Goal: Task Accomplishment & Management: Use online tool/utility

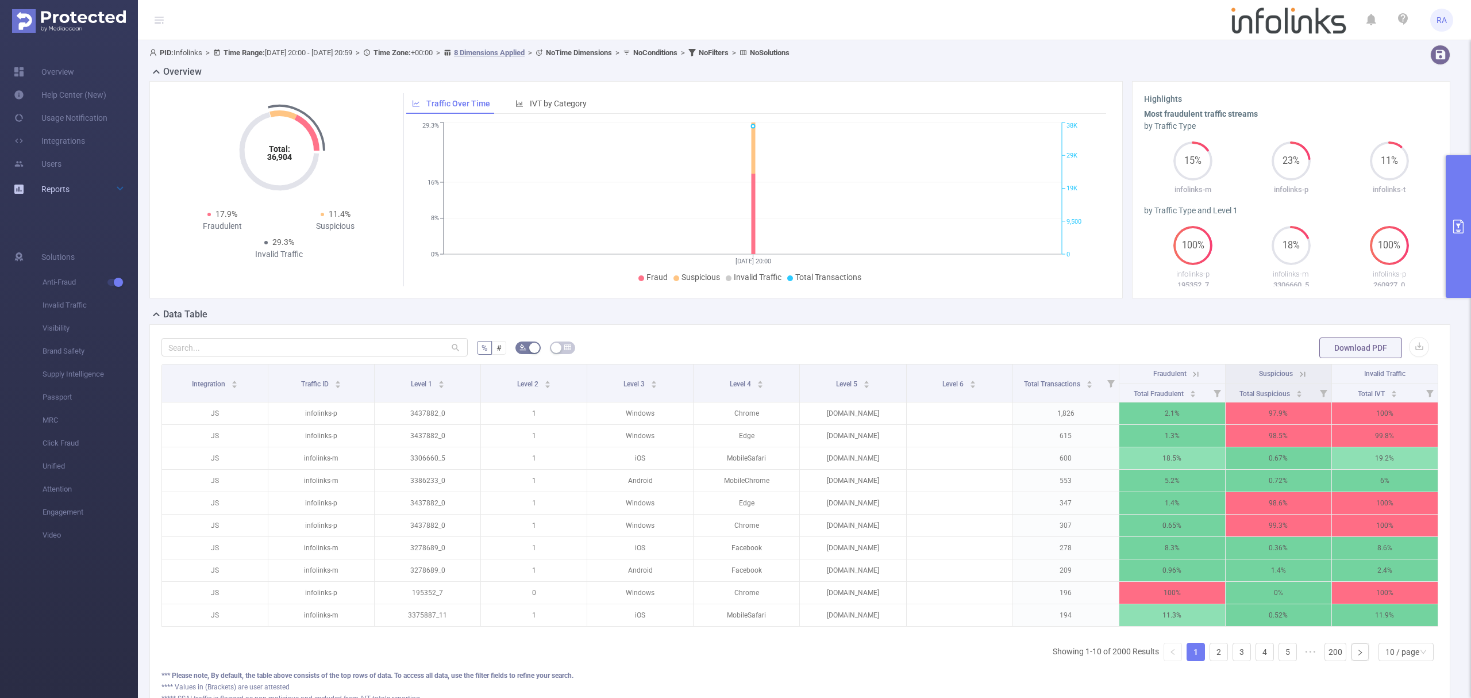
click at [56, 182] on link "Reports" at bounding box center [55, 189] width 28 height 23
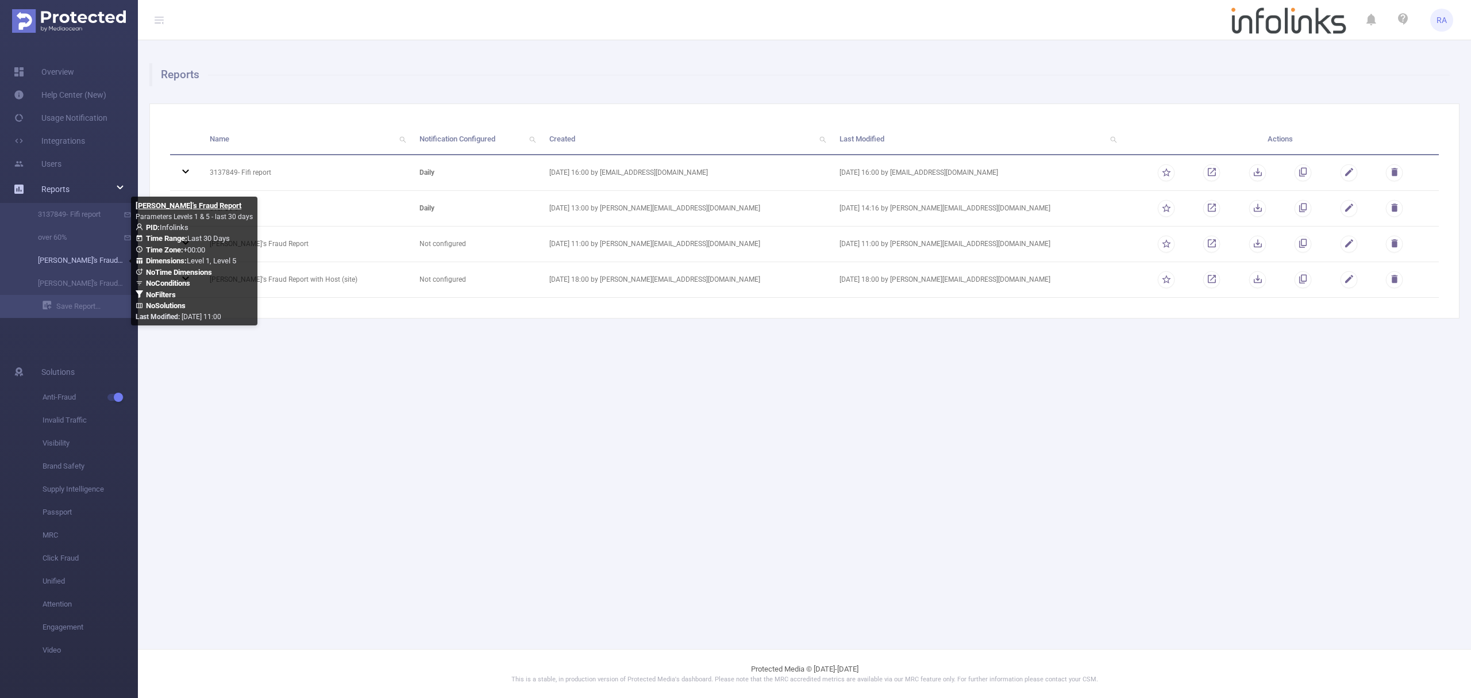
click at [90, 261] on link "[PERSON_NAME]'s Fraud Report" at bounding box center [73, 260] width 101 height 23
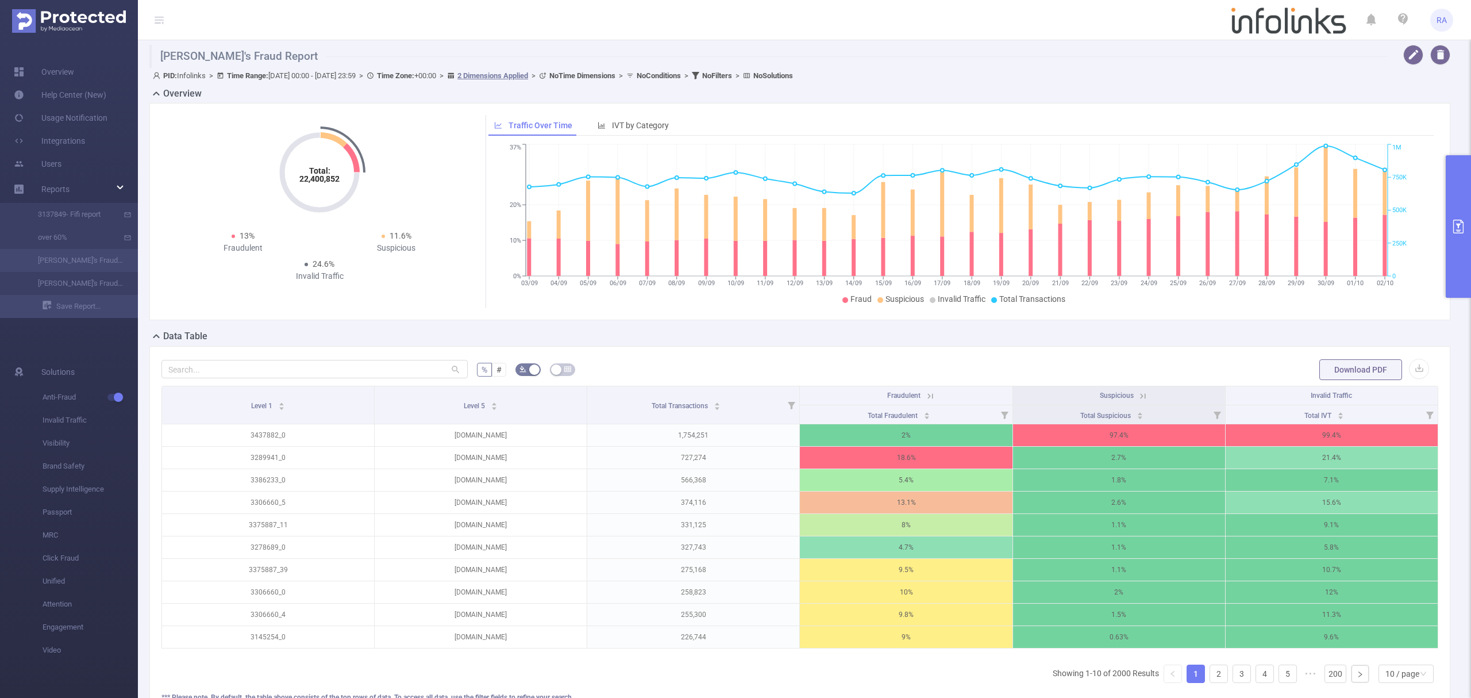
click at [1470, 271] on button "primary" at bounding box center [1458, 226] width 25 height 143
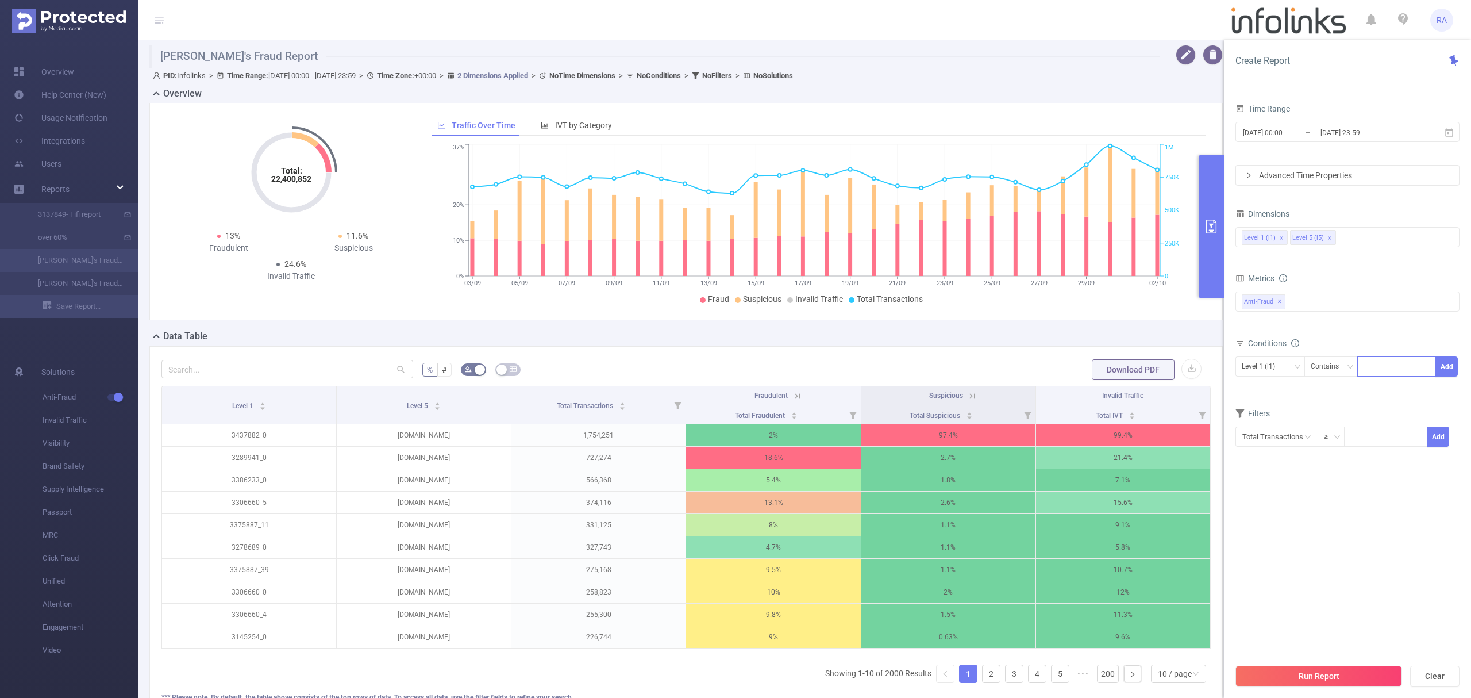
click at [1393, 364] on div at bounding box center [1397, 366] width 66 height 19
paste input "3229283"
type input "3229283"
click at [1442, 369] on button "Add" at bounding box center [1446, 366] width 22 height 20
click at [1314, 680] on button "Run Report" at bounding box center [1318, 675] width 167 height 21
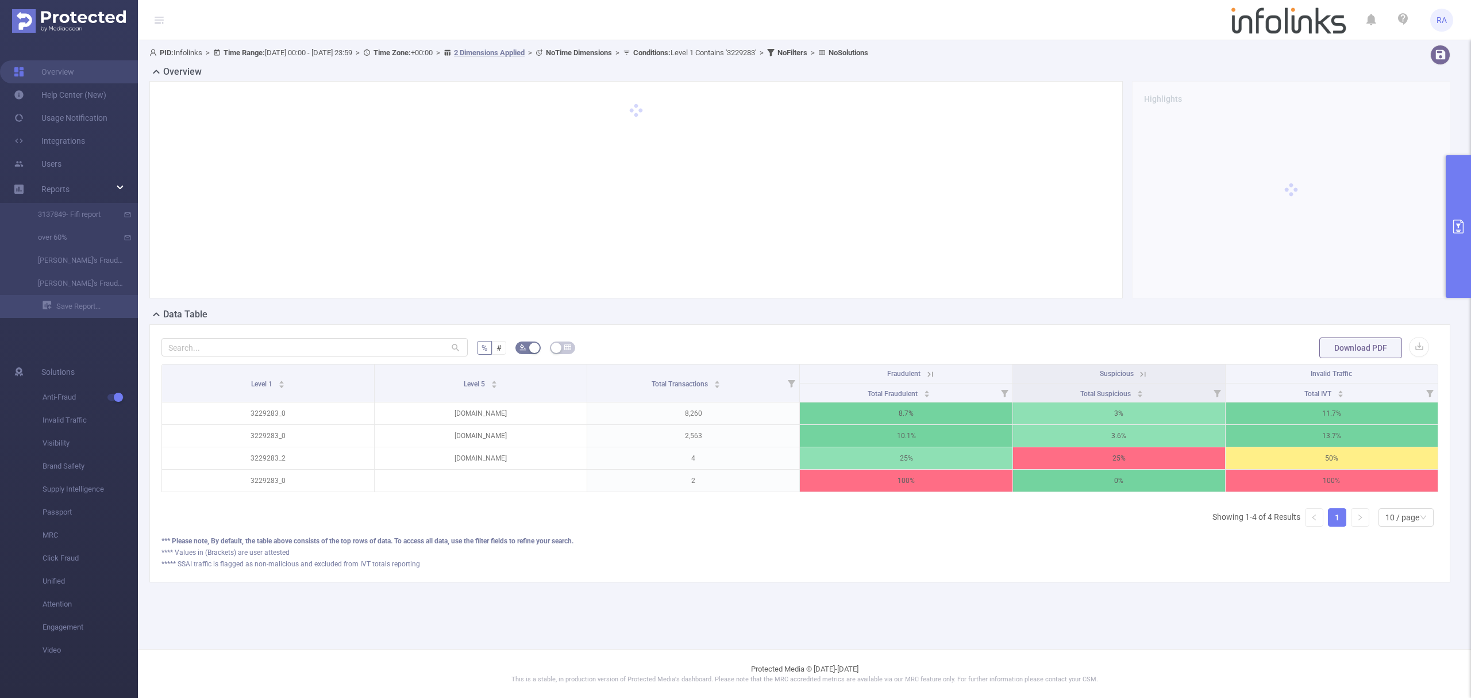
click at [1146, 371] on icon at bounding box center [1143, 374] width 10 height 10
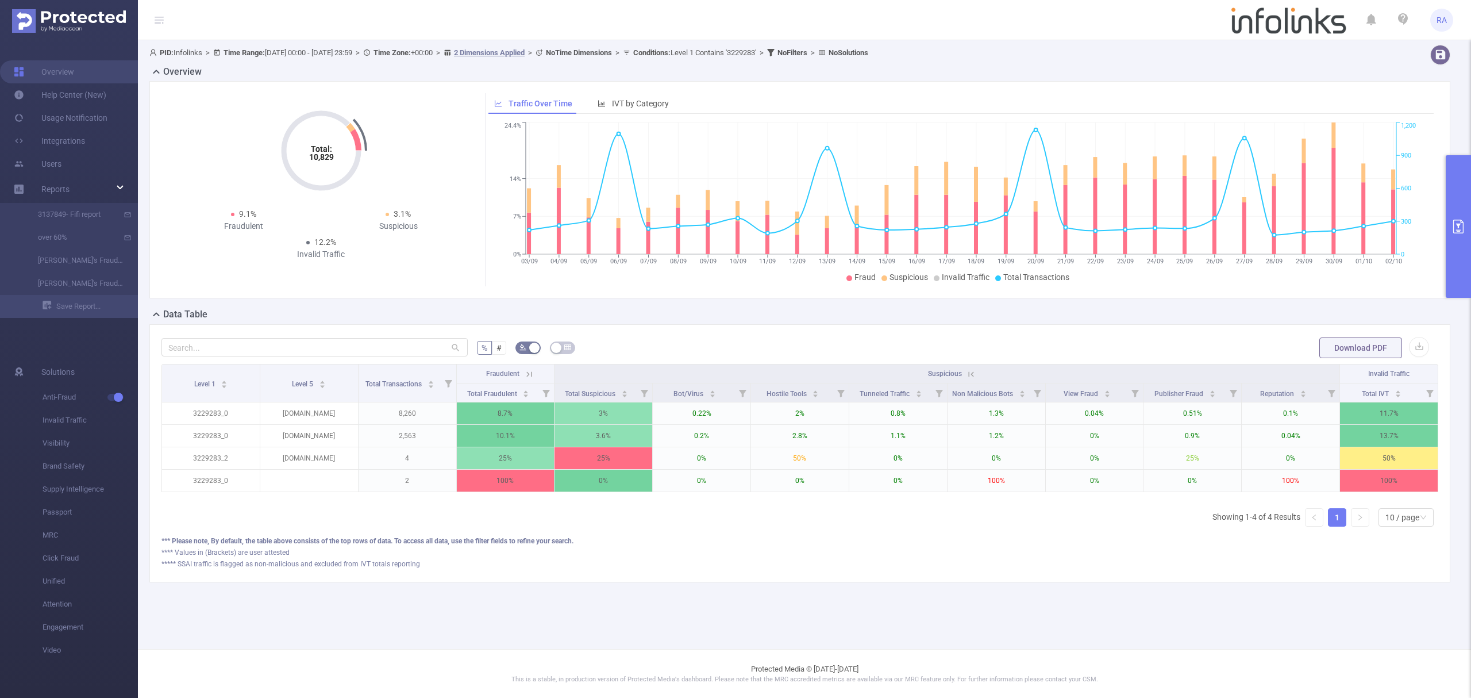
click at [973, 375] on icon at bounding box center [971, 374] width 10 height 10
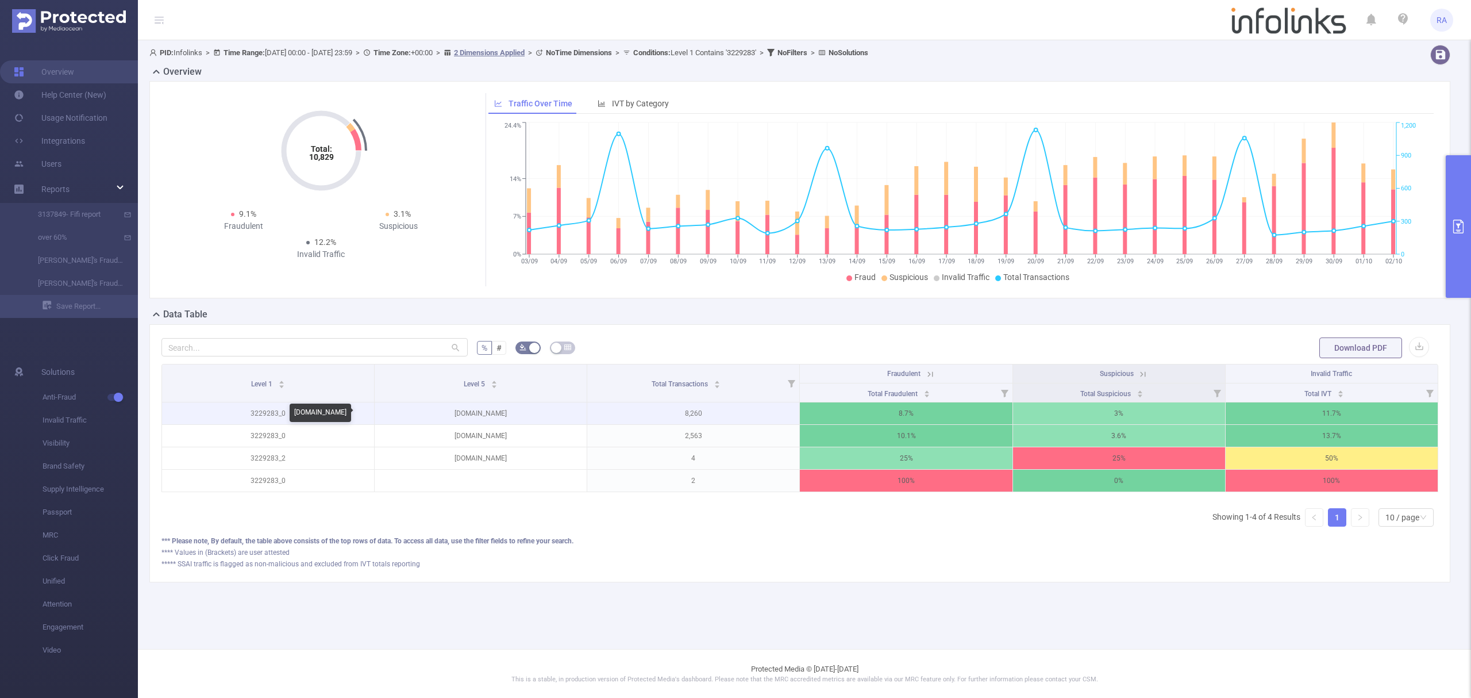
drag, startPoint x: 525, startPoint y: 417, endPoint x: 463, endPoint y: 421, distance: 62.8
click at [463, 421] on p "[DOMAIN_NAME]" at bounding box center [481, 413] width 212 height 22
copy p "[DOMAIN_NAME]"
click at [1360, 350] on button "Download PDF" at bounding box center [1360, 347] width 83 height 21
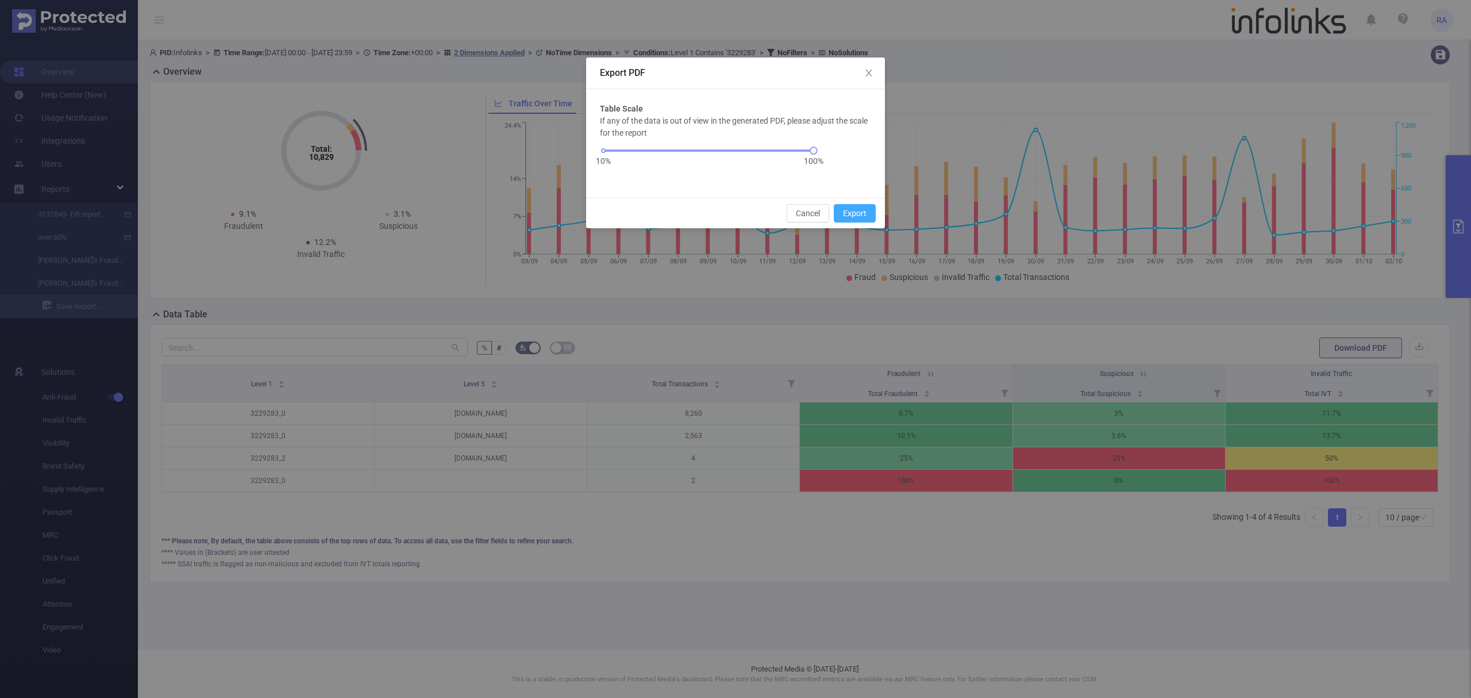
click at [861, 214] on button "Export" at bounding box center [855, 213] width 42 height 18
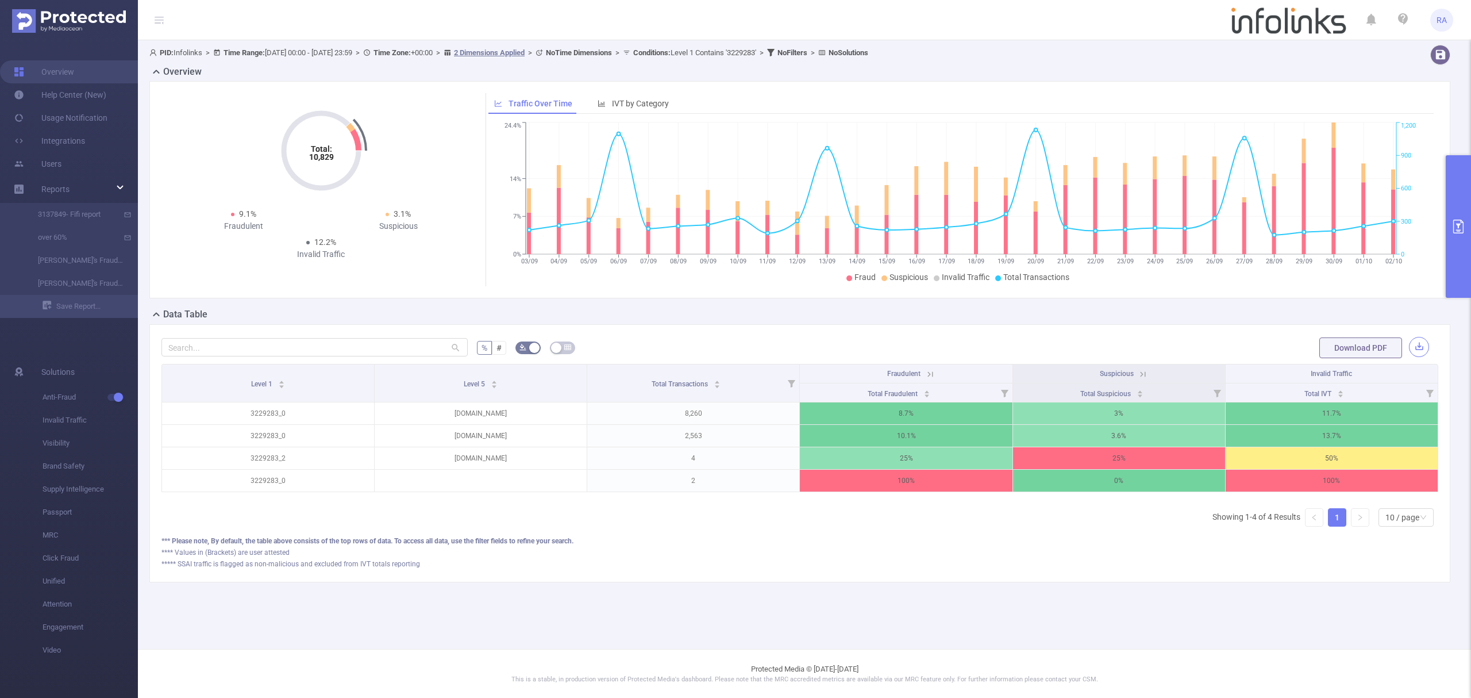
click at [1417, 347] on button "button" at bounding box center [1419, 347] width 20 height 20
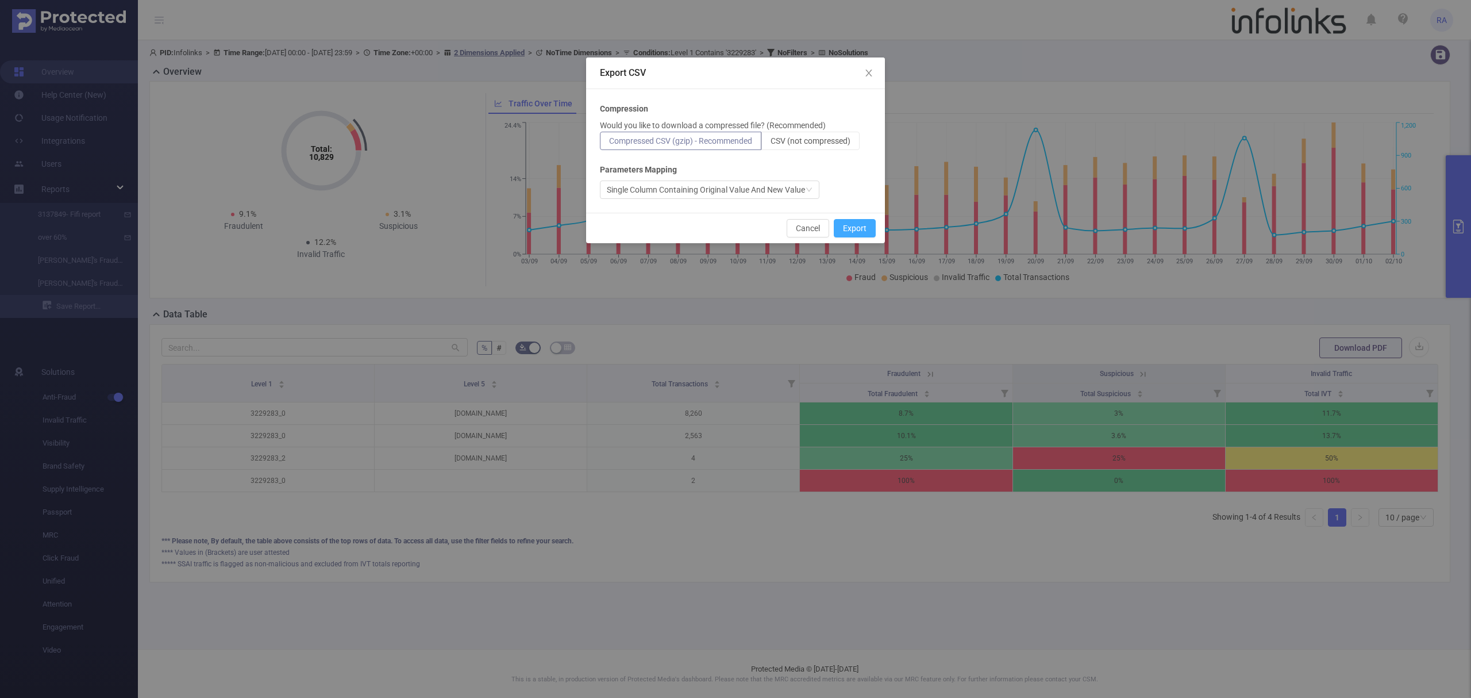
click at [858, 228] on button "Export" at bounding box center [855, 228] width 42 height 18
